Goal: Transaction & Acquisition: Purchase product/service

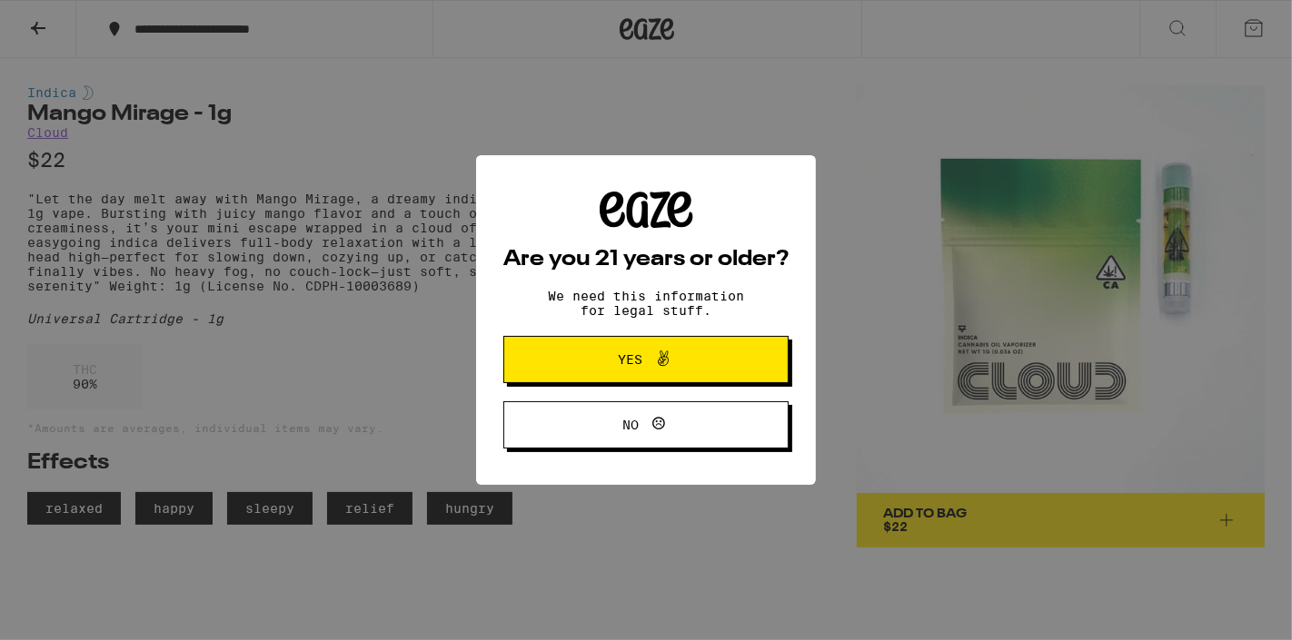
click at [659, 353] on icon at bounding box center [663, 358] width 11 height 15
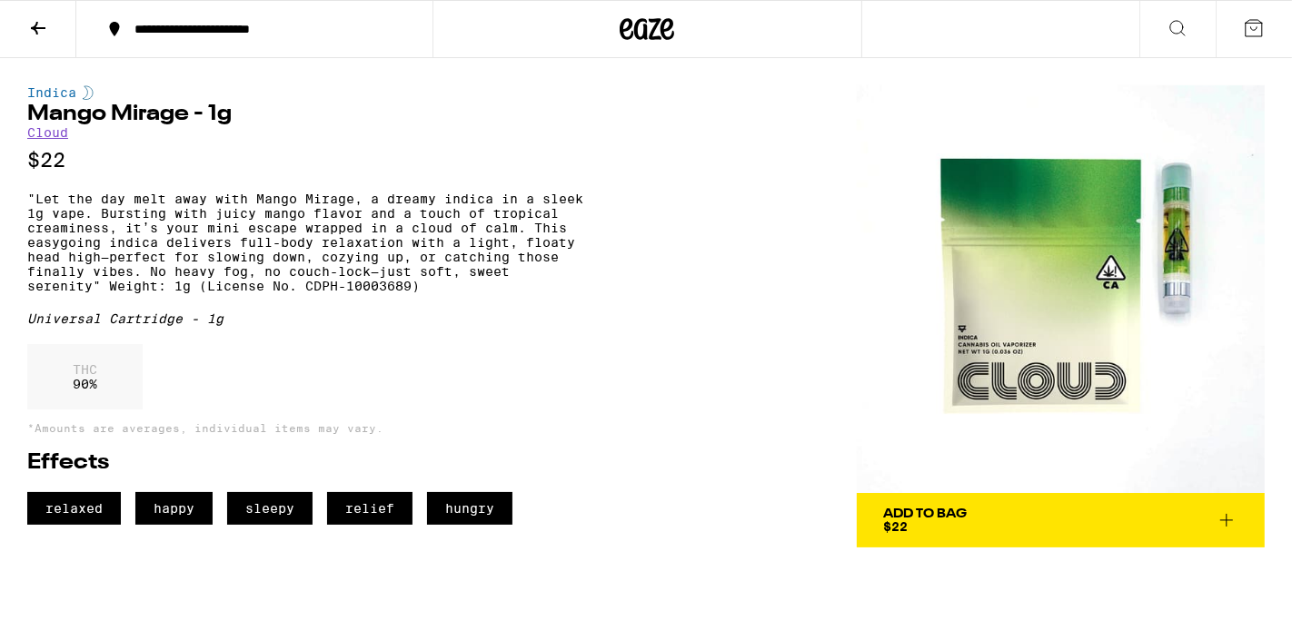
click at [1174, 21] on icon at bounding box center [1177, 28] width 22 height 22
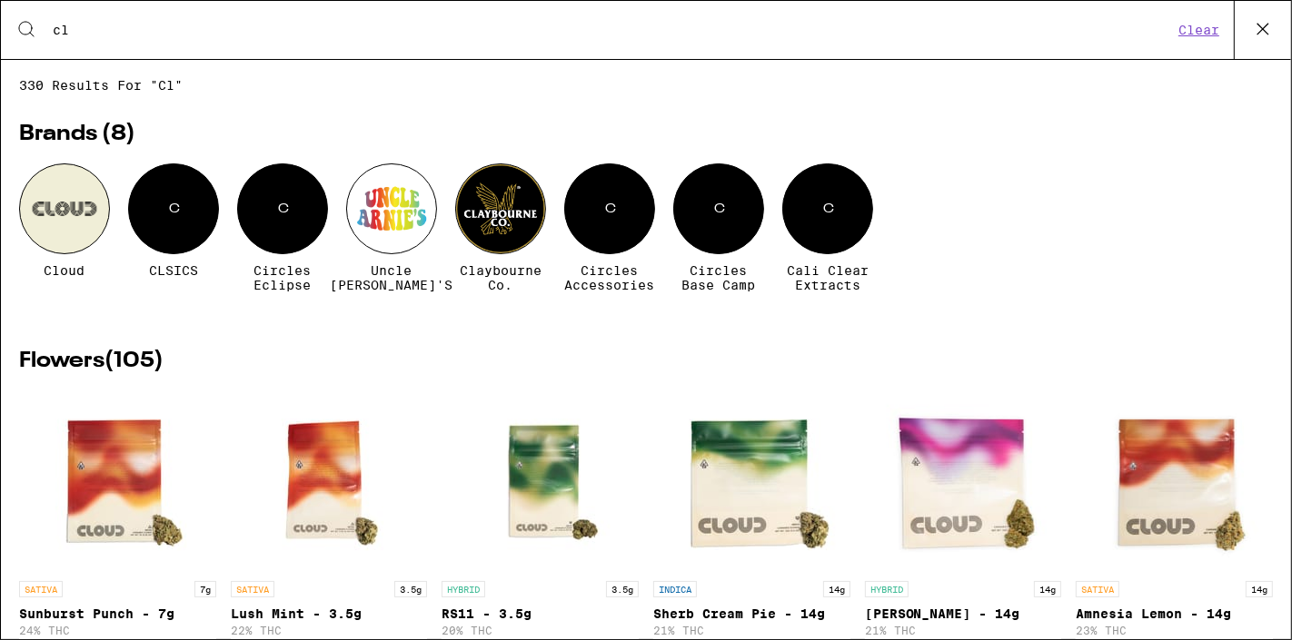
type input "cl"
click at [166, 282] on div "Cloud C CLSICS C Circles Eclipse Uncle [PERSON_NAME]'s [PERSON_NAME] Co. C Circ…" at bounding box center [645, 241] width 1253 height 156
click at [169, 233] on div "C" at bounding box center [173, 208] width 91 height 91
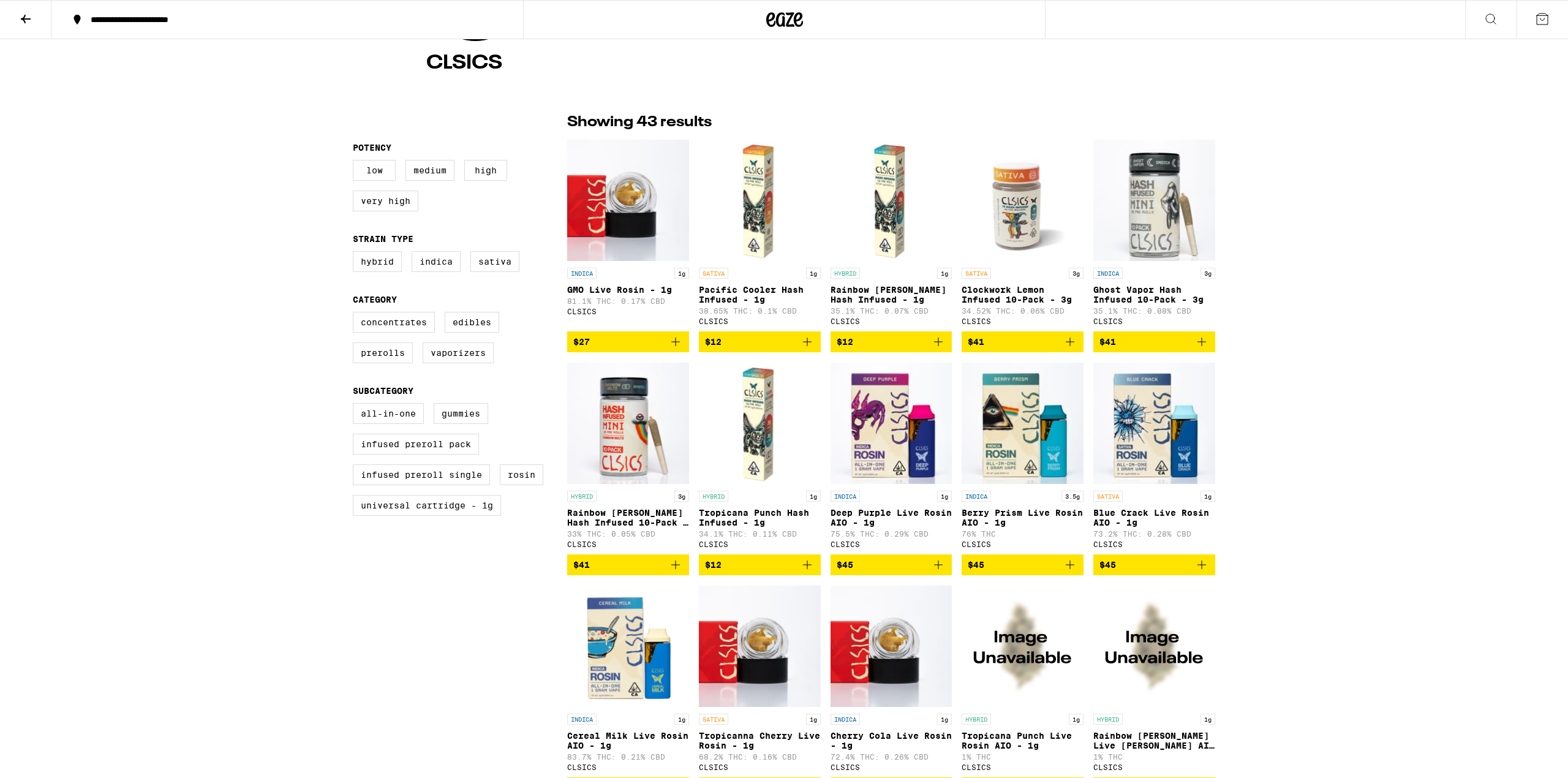
scroll to position [222, 0]
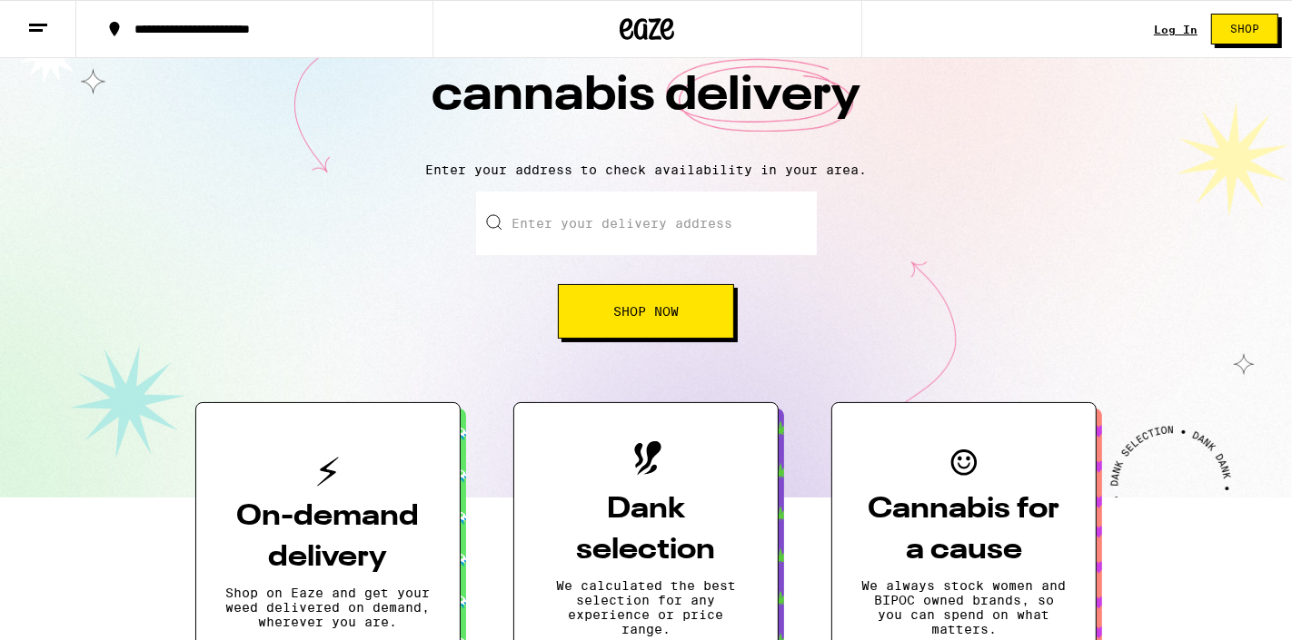
scroll to position [103, 0]
click at [616, 331] on button "Shop Now" at bounding box center [646, 310] width 176 height 54
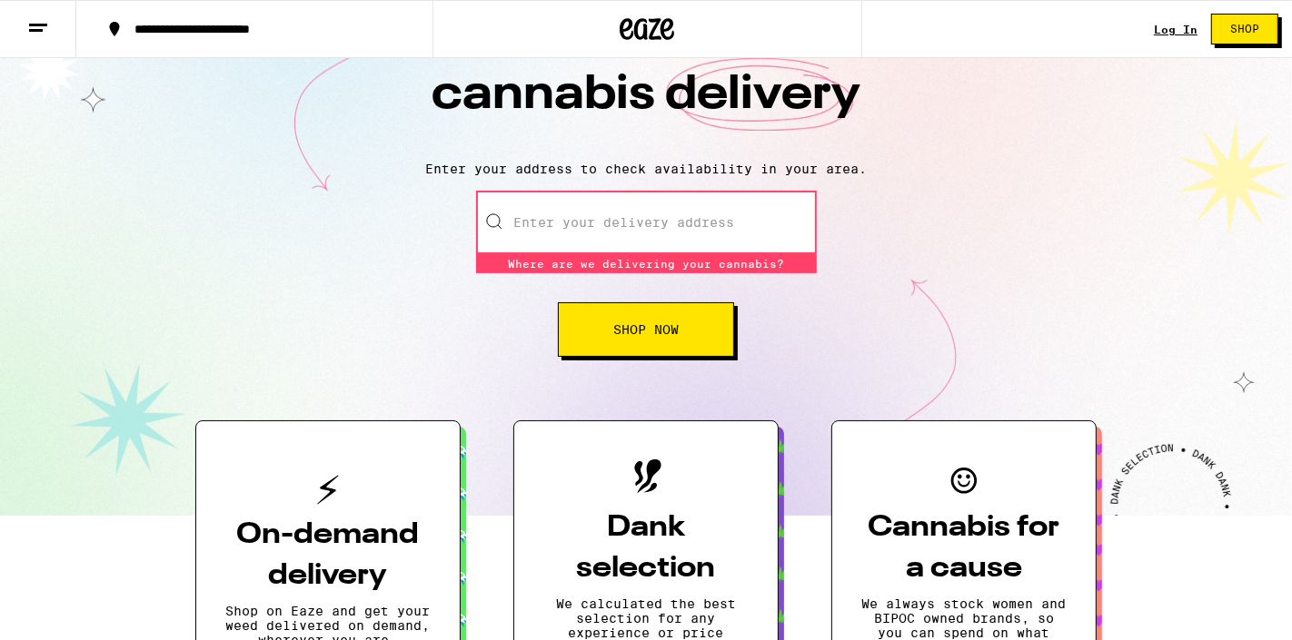
click at [640, 239] on input "Enter your delivery address" at bounding box center [646, 223] width 341 height 64
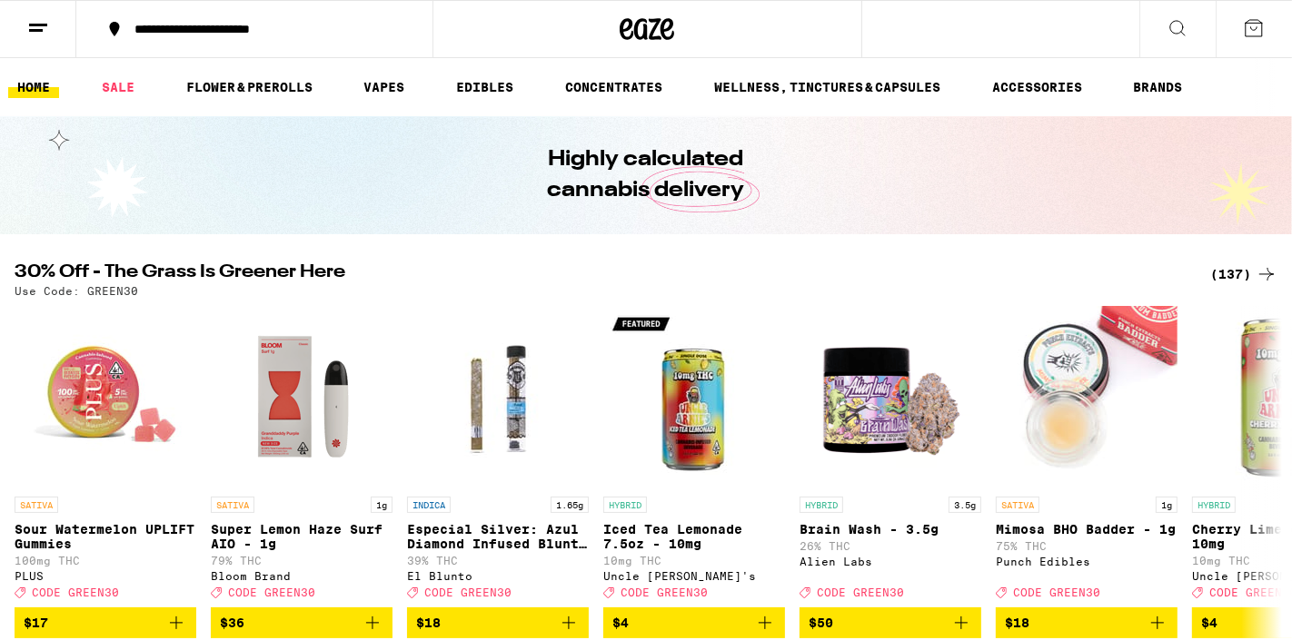
click at [1172, 28] on icon at bounding box center [1177, 28] width 22 height 22
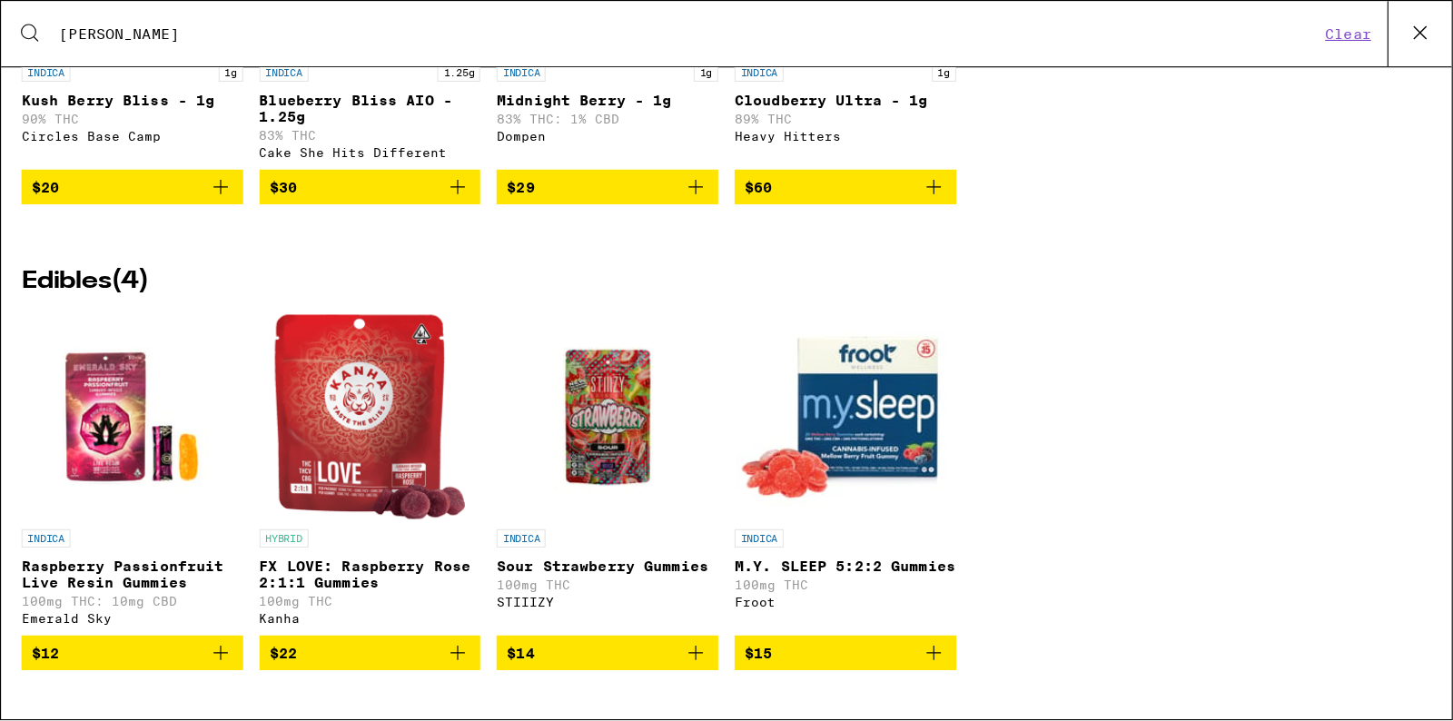
scroll to position [288, 0]
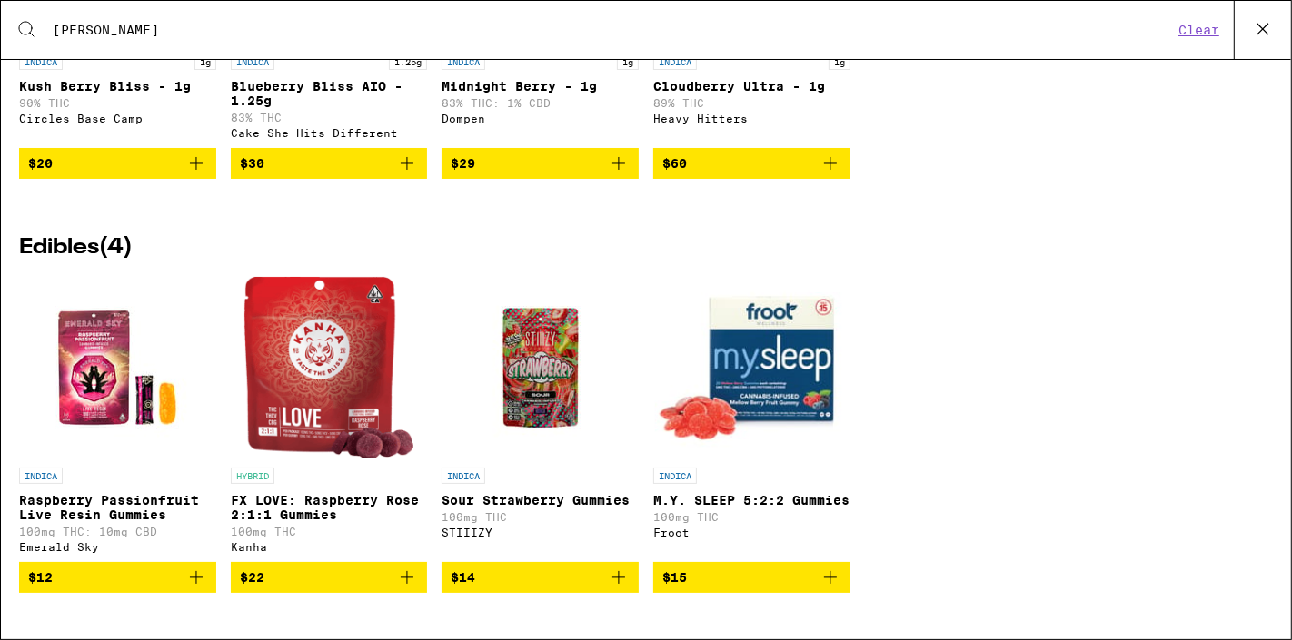
type input "berry pris"
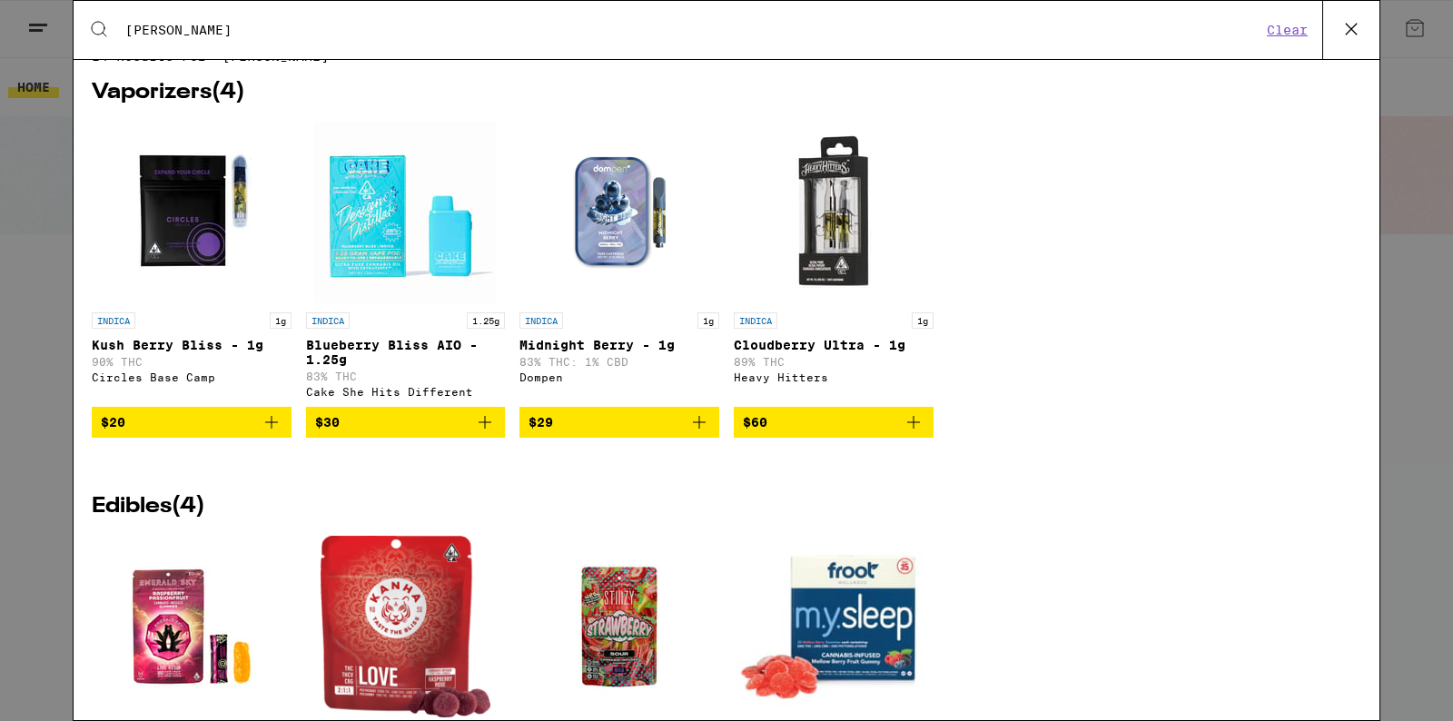
scroll to position [0, 0]
